Goal: Check status: Check status

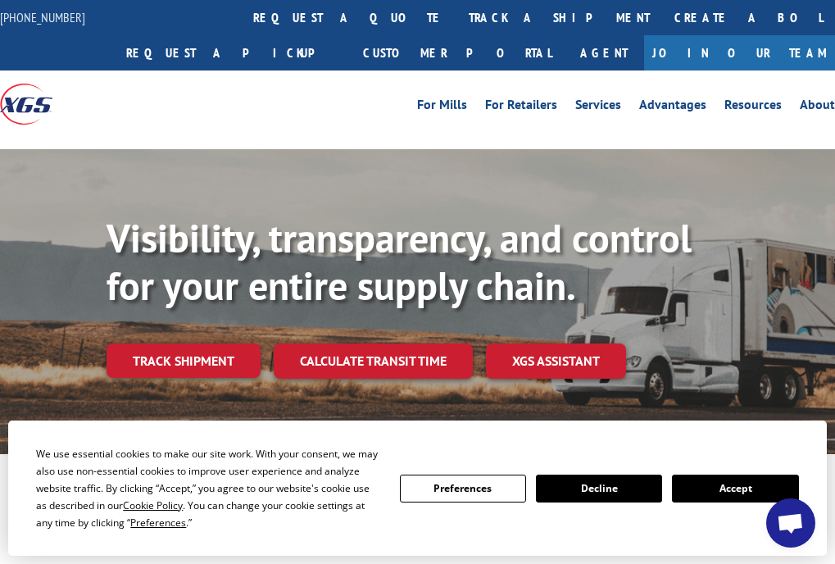
click at [174, 98] on div at bounding box center [104, 103] width 209 height 66
click at [205, 364] on link "Track shipment" at bounding box center [184, 360] width 154 height 34
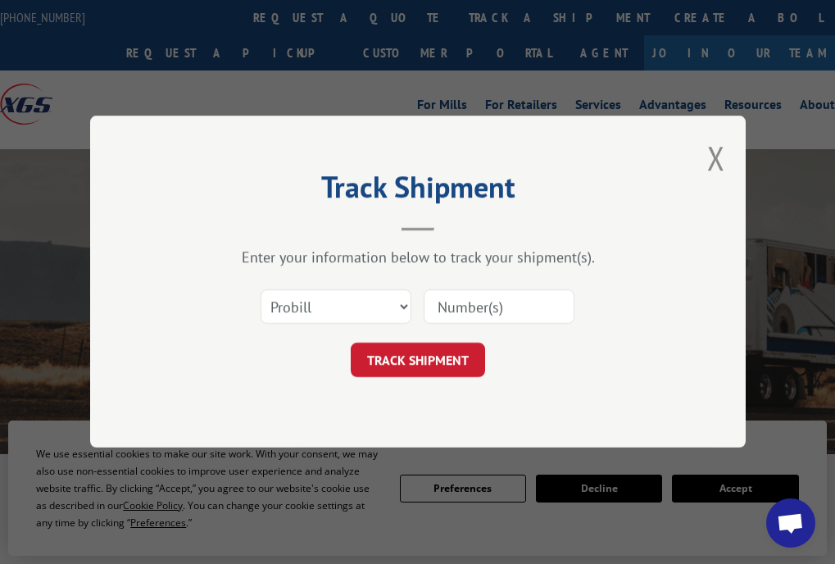
click at [470, 309] on input at bounding box center [499, 307] width 151 height 34
paste input "15006678"
type input "15006678"
click at [423, 356] on button "TRACK SHIPMENT" at bounding box center [418, 360] width 134 height 34
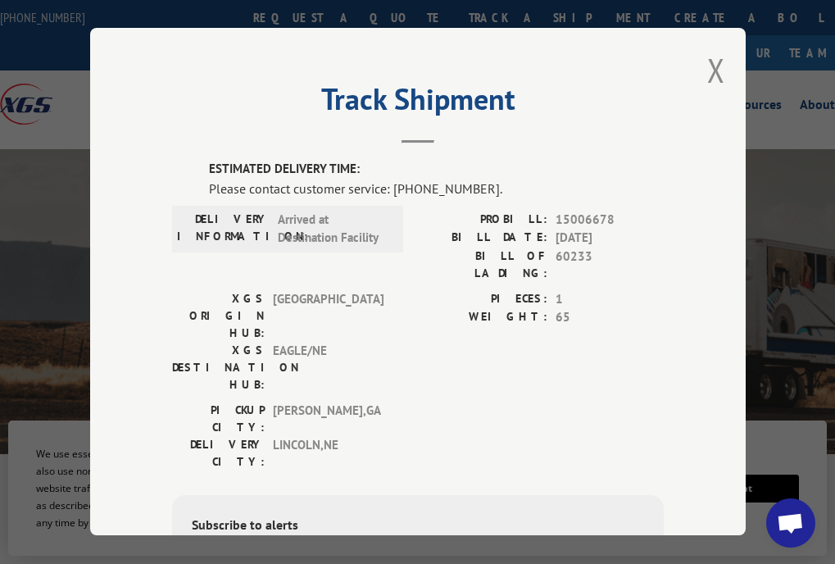
scroll to position [82, 0]
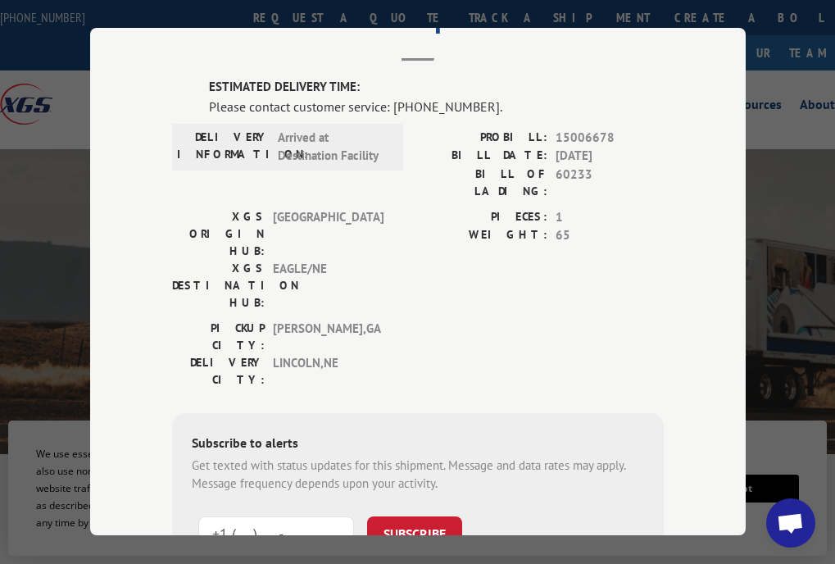
click at [238, 516] on input "+1 (___) ___-____" at bounding box center [276, 533] width 156 height 34
paste input "402) 570-8120"
type input "[PHONE_NUMBER]"
click at [406, 516] on button "SUBSCRIBE" at bounding box center [414, 533] width 95 height 34
click at [104, 150] on div "Track Shipment ESTIMATED DELIVERY TIME: Please contact customer service: [PHONE…" at bounding box center [418, 281] width 656 height 507
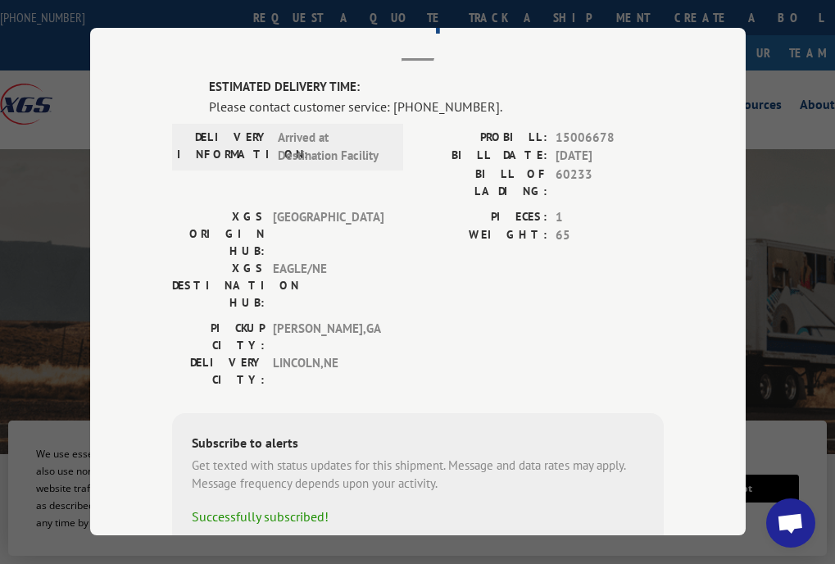
click at [157, 99] on div "Track Shipment ESTIMATED DELIVERY TIME: Please contact customer service: [PHONE…" at bounding box center [418, 281] width 656 height 507
drag, startPoint x: 386, startPoint y: 99, endPoint x: 482, endPoint y: 99, distance: 95.9
click at [482, 99] on div "Please contact customer service: [PHONE_NUMBER]." at bounding box center [436, 107] width 455 height 20
copy div "[PHONE_NUMBER]."
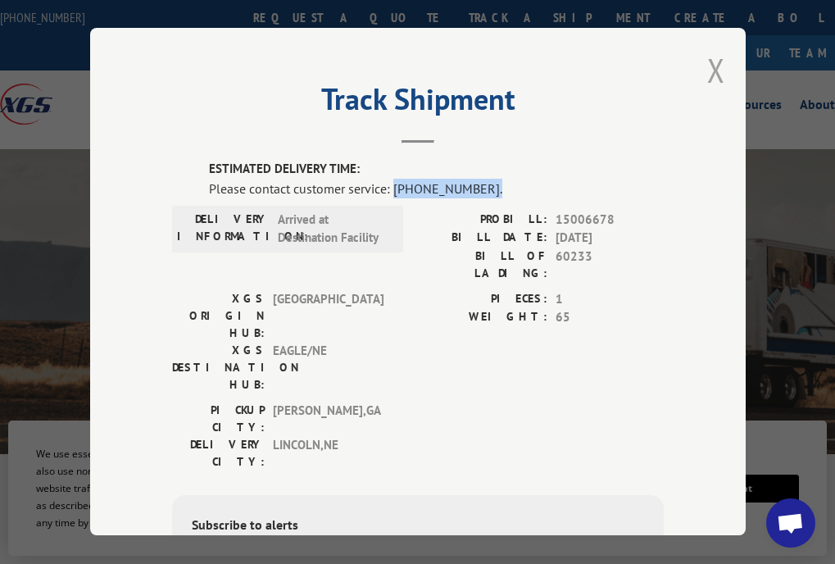
click at [711, 69] on button "Close modal" at bounding box center [716, 69] width 18 height 43
